Goal: Transaction & Acquisition: Subscribe to service/newsletter

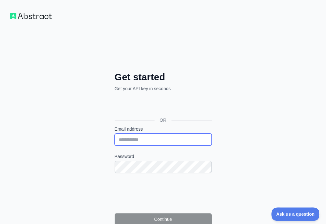
click at [115, 134] on input "Email address" at bounding box center [163, 140] width 97 height 12
paste input "**********"
type input "**********"
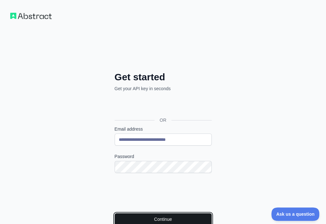
click at [115, 213] on button "Continue" at bounding box center [163, 219] width 97 height 12
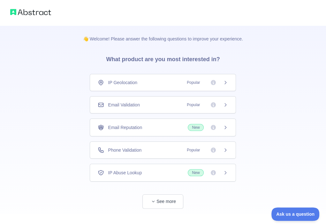
click at [160, 104] on div "Email Validation Popular" at bounding box center [163, 105] width 130 height 6
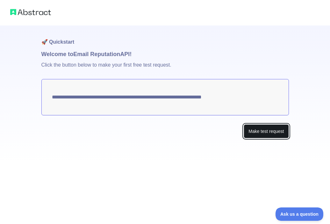
click at [259, 132] on button "Make test request" at bounding box center [266, 131] width 45 height 14
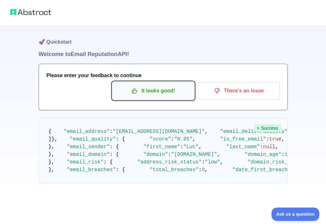
click at [144, 92] on p "It looks good!" at bounding box center [153, 90] width 72 height 11
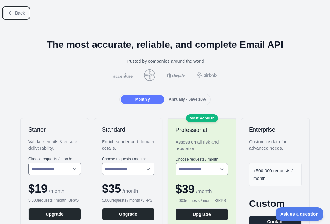
click at [19, 15] on span "Back" at bounding box center [20, 13] width 10 height 5
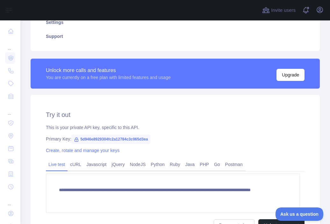
scroll to position [159, 0]
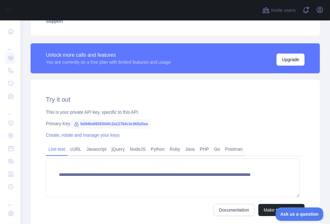
click at [125, 123] on span "5d946e8929304fc2a12784c3c065d3ea" at bounding box center [110, 124] width 79 height 10
copy span "5d946e8929304fc2a12784c3c065d3ea"
